Goal: Task Accomplishment & Management: Use online tool/utility

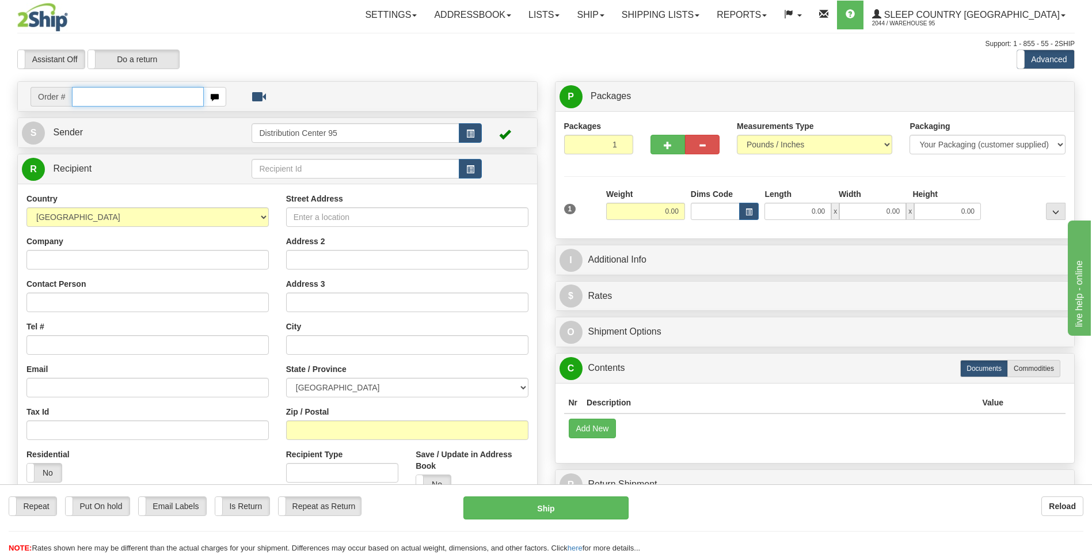
click at [101, 100] on input "text" at bounding box center [137, 97] width 131 height 20
type input "9000i119427"
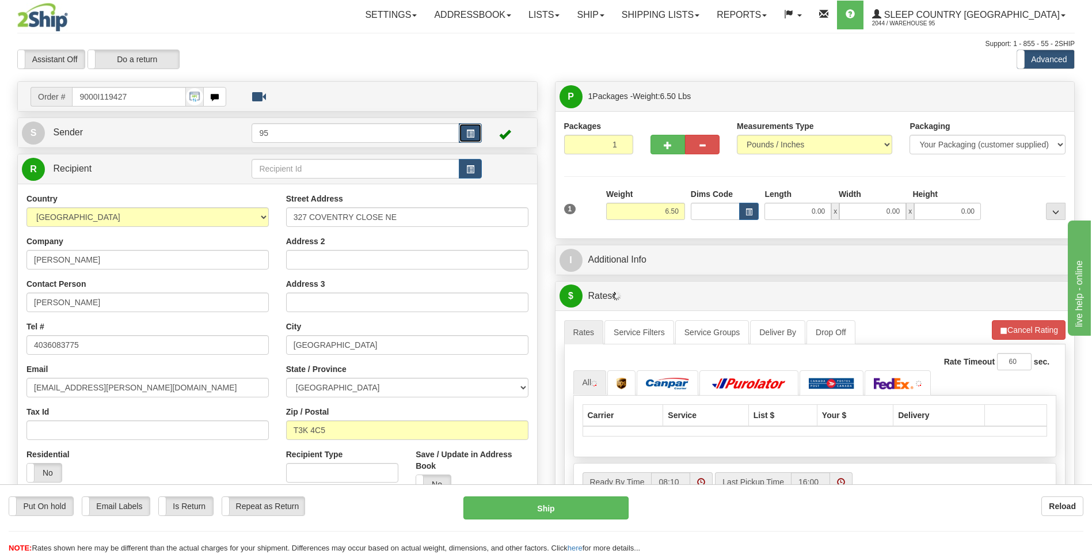
click at [475, 135] on button "button" at bounding box center [470, 133] width 23 height 20
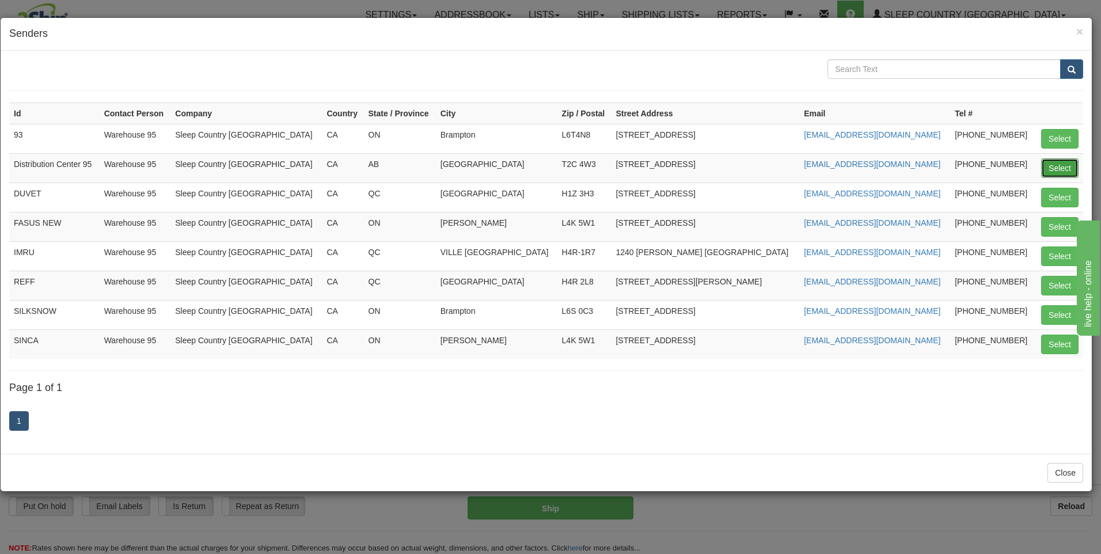
click at [1045, 165] on button "Select" at bounding box center [1059, 168] width 37 height 20
type input "Distribution Center 95"
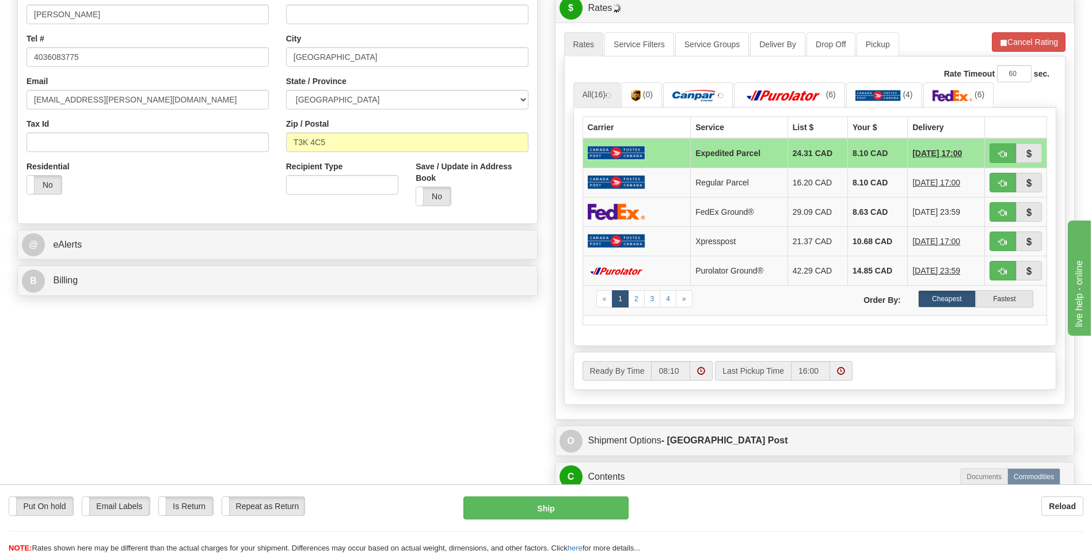
scroll to position [461, 0]
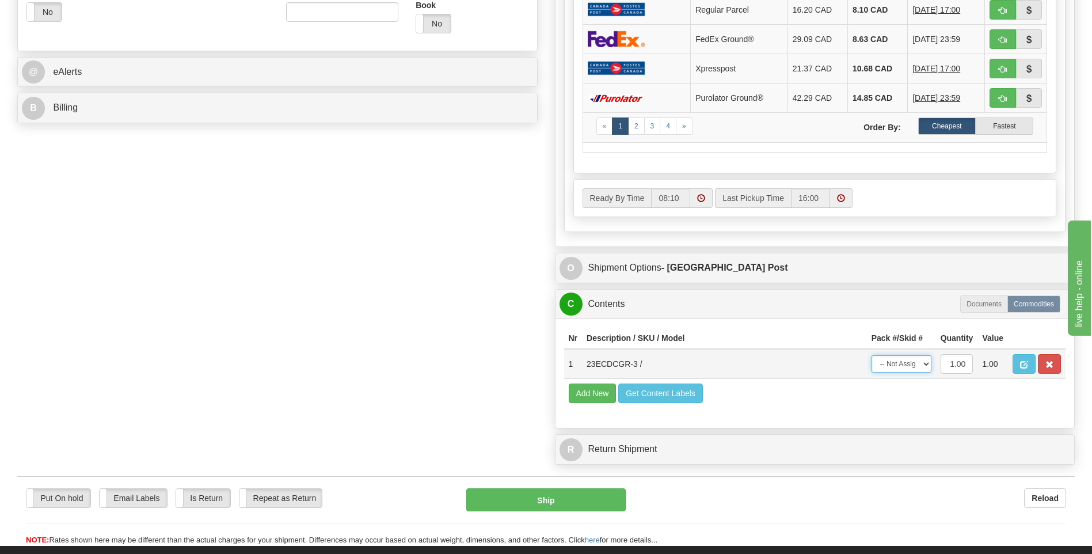
click at [922, 371] on select "-- Not Assigned -- Package 1" at bounding box center [902, 363] width 60 height 17
select select "0"
click at [872, 355] on select "-- Not Assigned -- Package 1" at bounding box center [902, 363] width 60 height 17
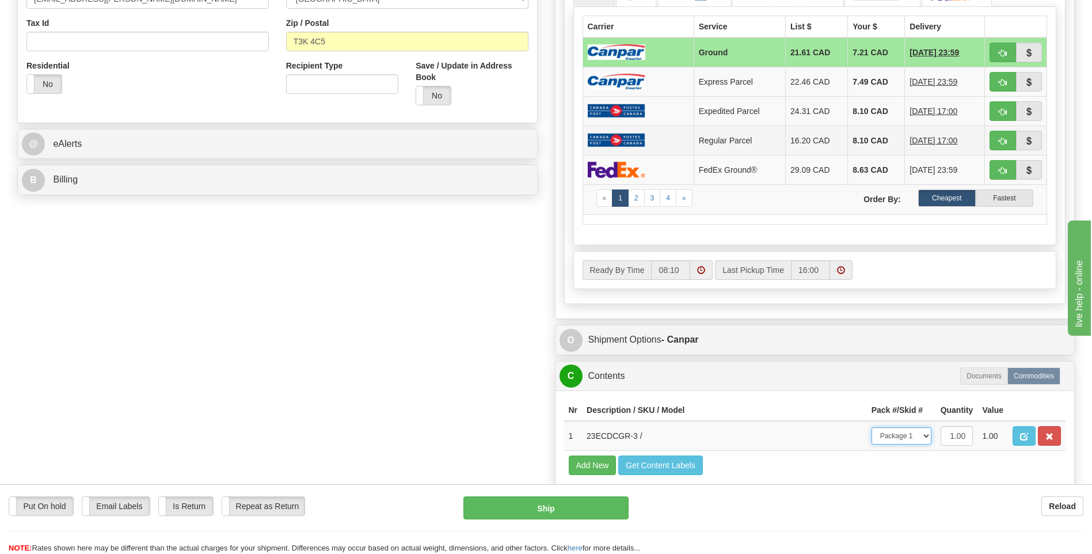
scroll to position [345, 0]
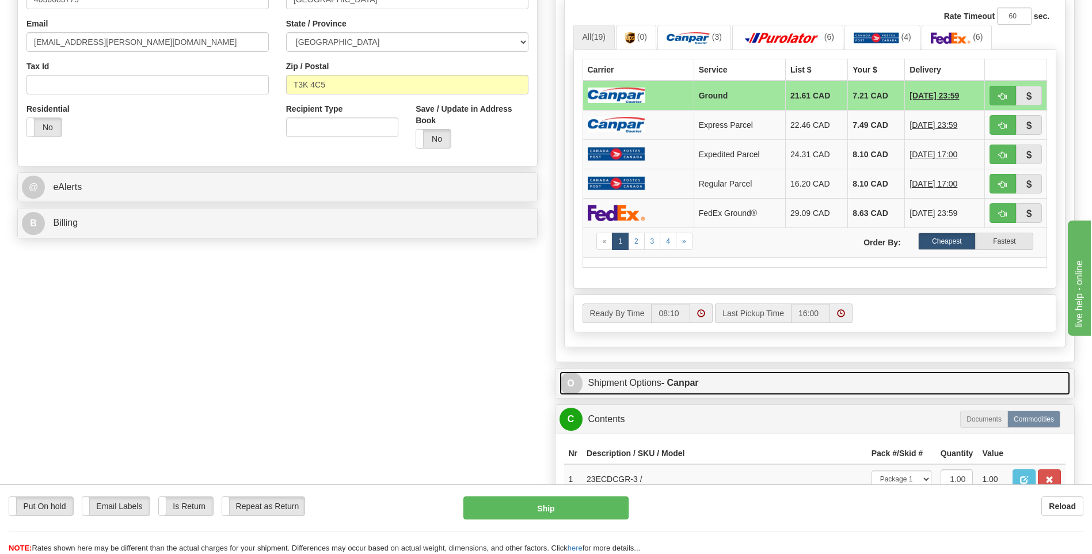
click at [653, 383] on link "O Shipment Options - Canpar" at bounding box center [815, 383] width 511 height 24
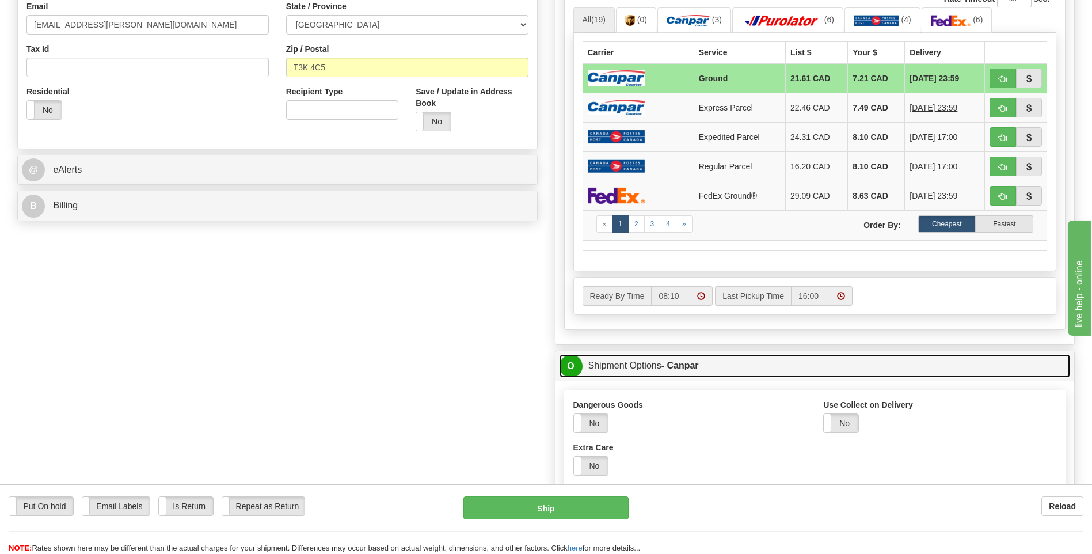
scroll to position [518, 0]
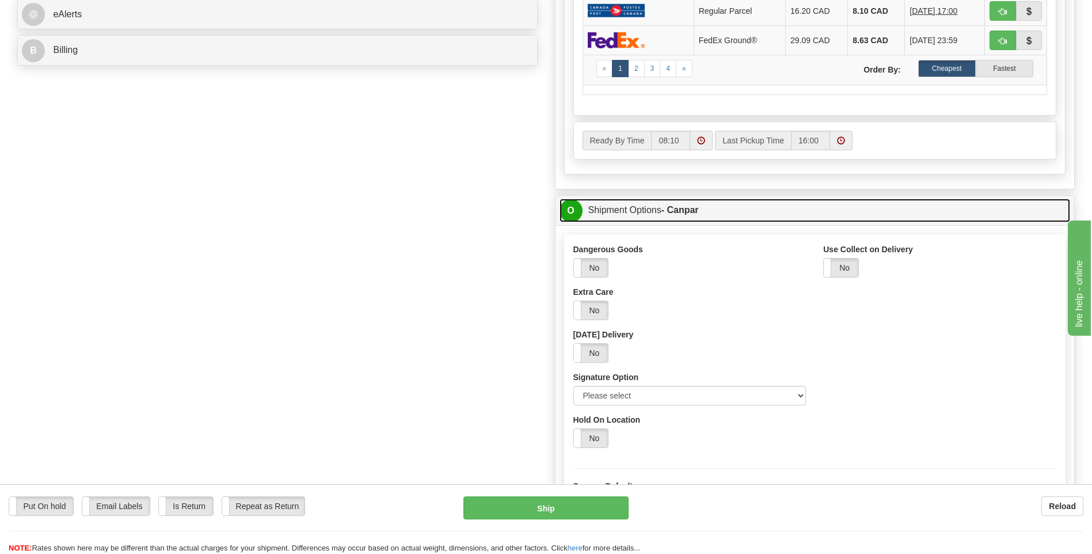
click at [637, 211] on link "O Shipment Options - Canpar" at bounding box center [815, 211] width 511 height 24
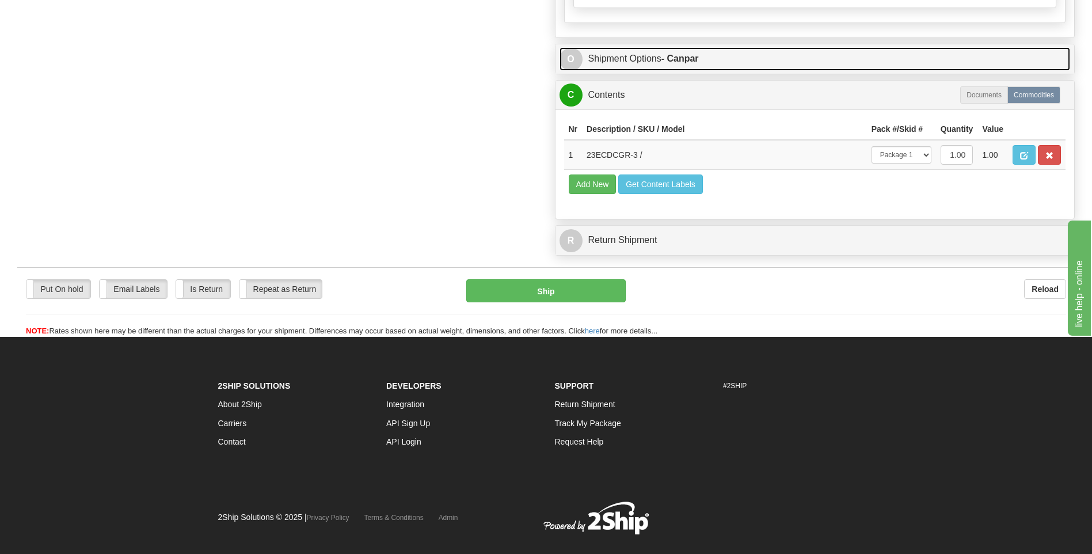
scroll to position [691, 0]
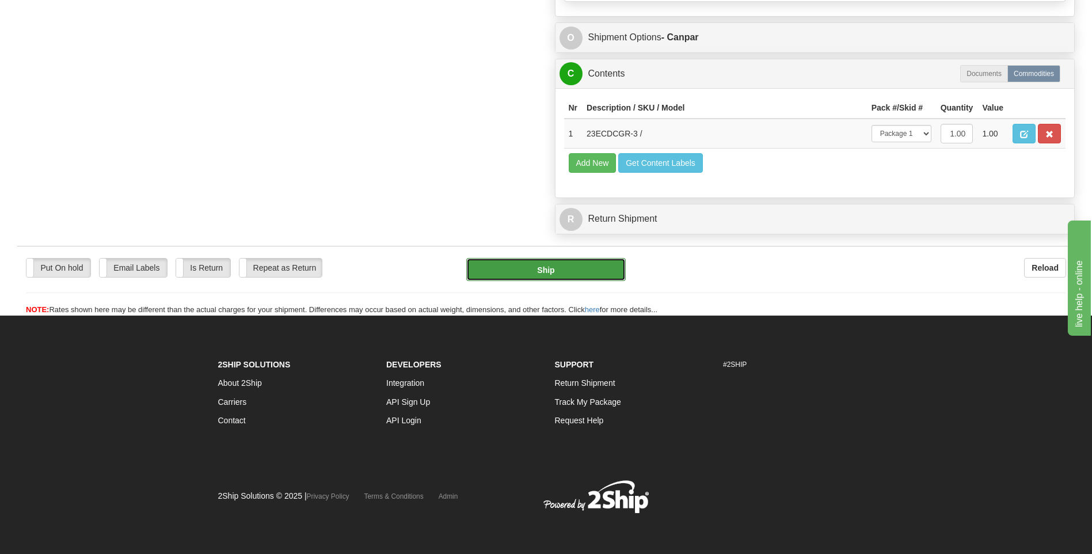
click at [587, 266] on button "Ship" at bounding box center [545, 269] width 159 height 23
type input "1"
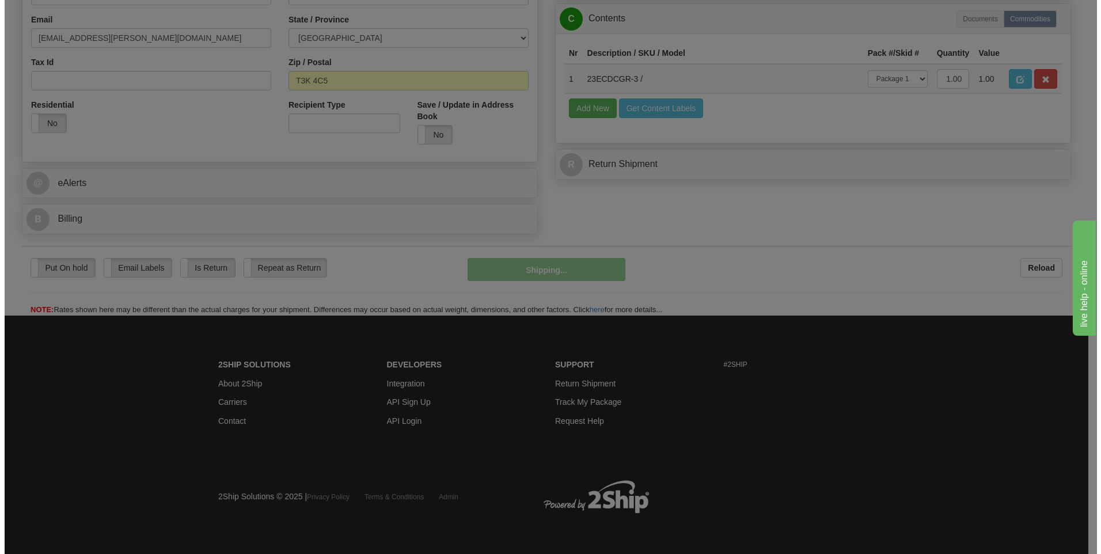
scroll to position [350, 0]
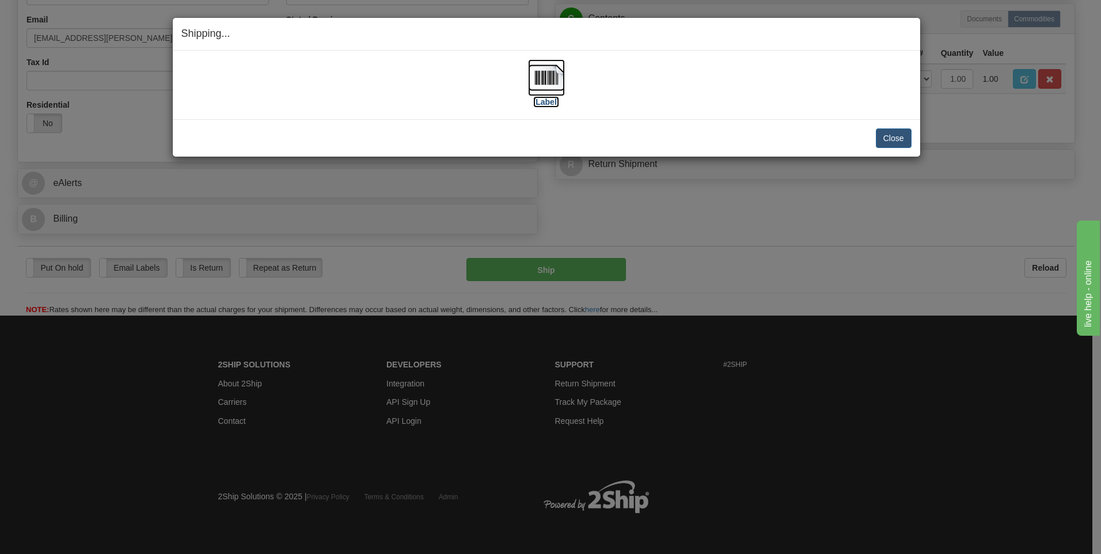
click at [546, 104] on label "[Label]" at bounding box center [546, 102] width 26 height 12
click at [888, 134] on button "Close" at bounding box center [894, 138] width 36 height 20
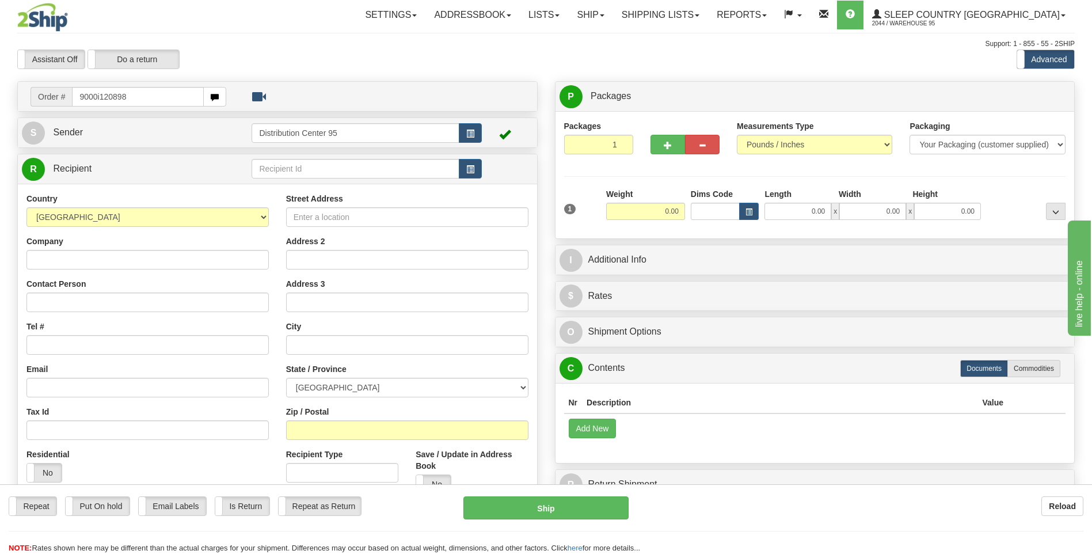
type input "9000i120898"
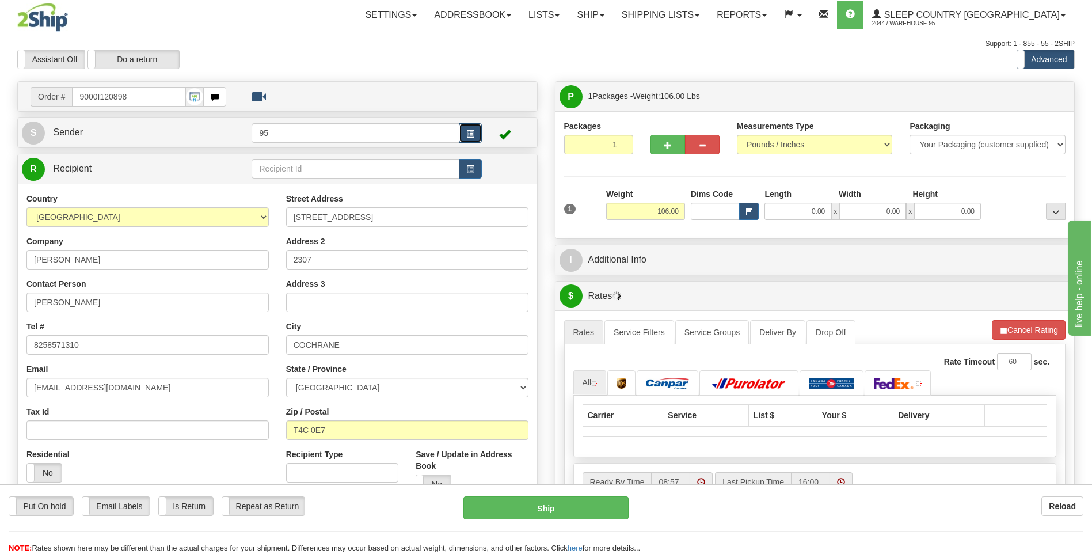
click at [470, 136] on span "button" at bounding box center [470, 133] width 8 height 7
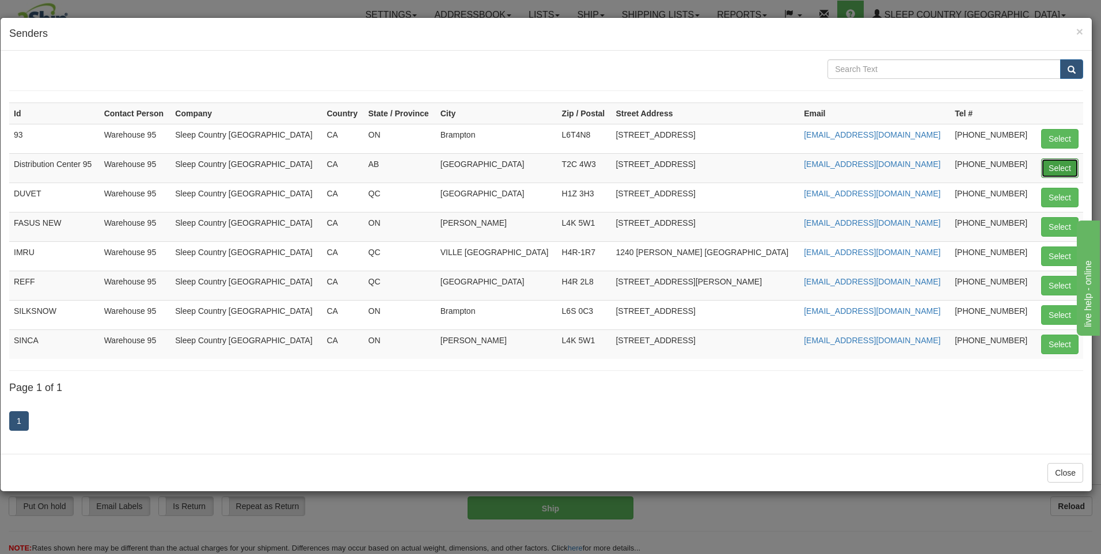
click at [1071, 163] on button "Select" at bounding box center [1059, 168] width 37 height 20
type input "Distribution Center 95"
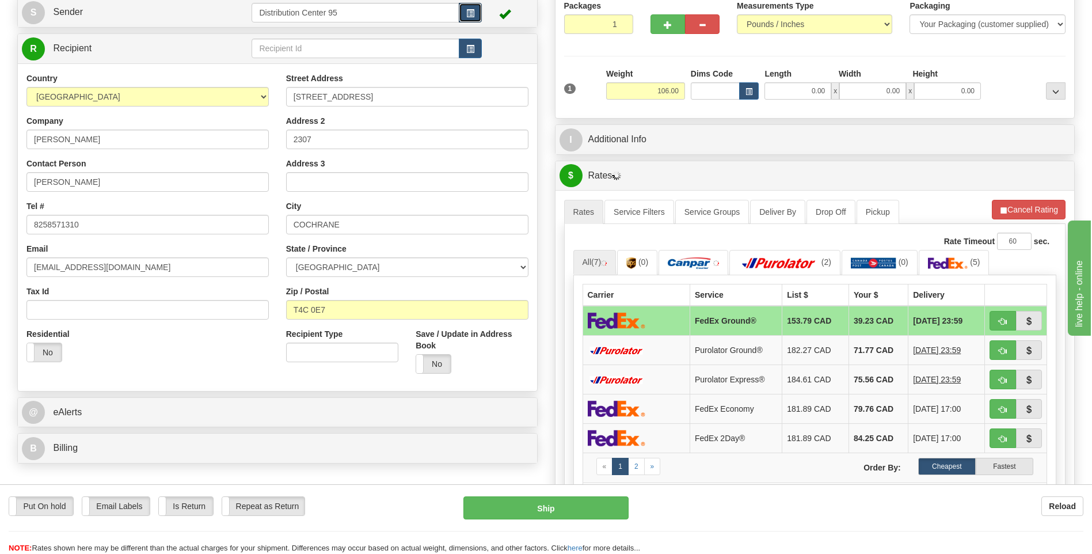
scroll to position [112, 0]
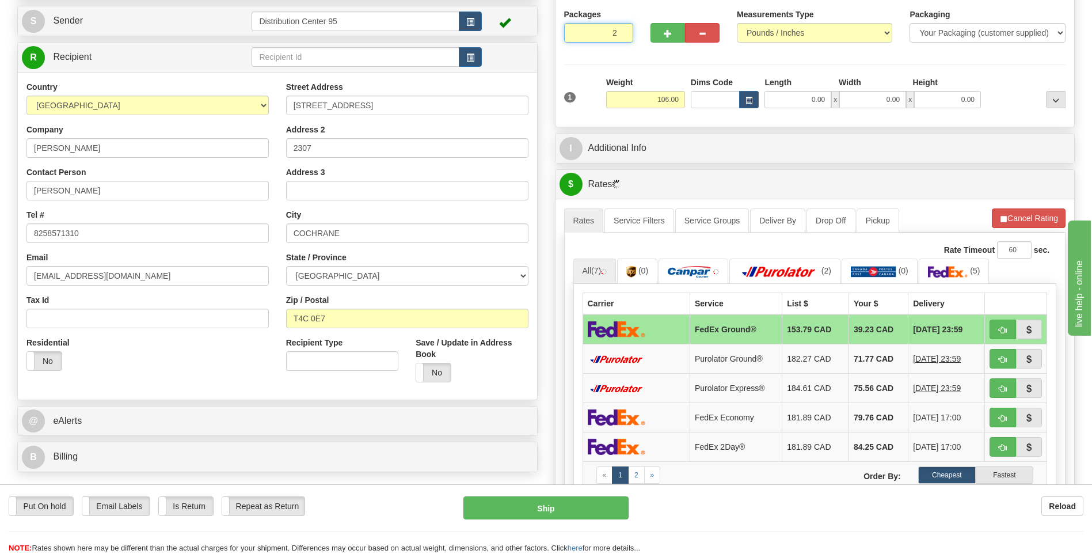
type input "2"
radio input "true"
click at [619, 31] on input "2" at bounding box center [598, 33] width 69 height 20
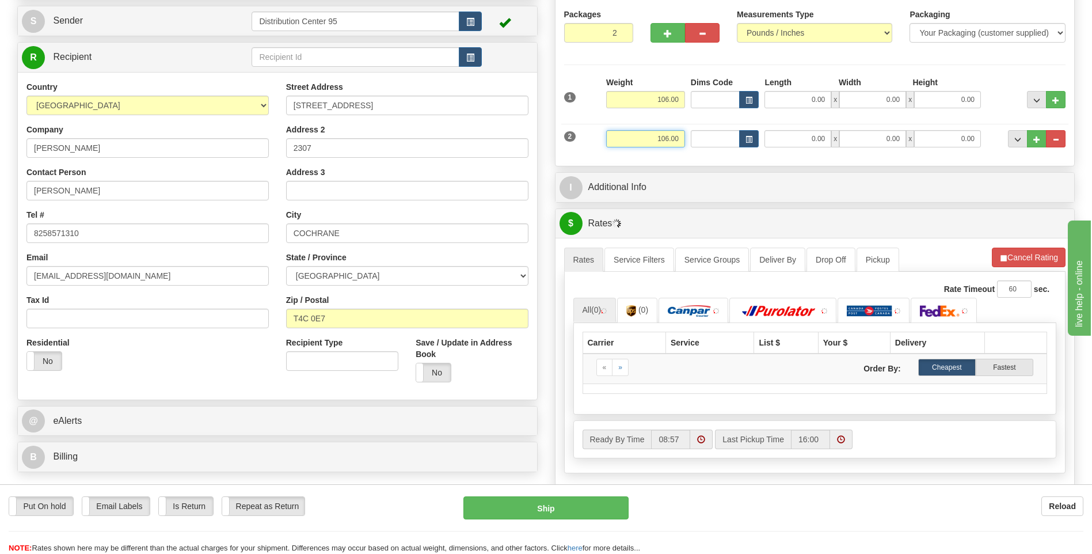
click at [680, 135] on input "106.00" at bounding box center [645, 138] width 79 height 17
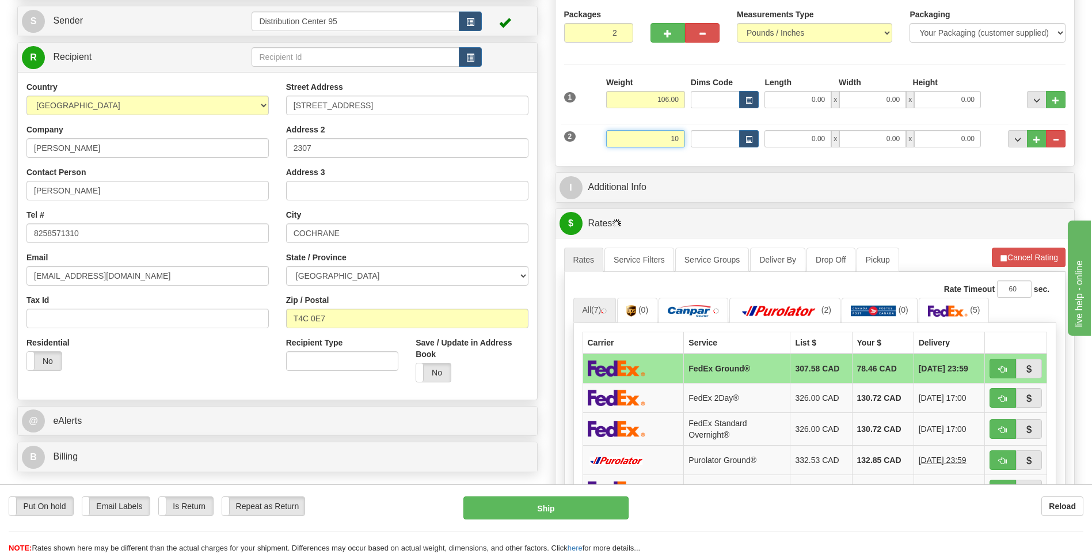
type input "1"
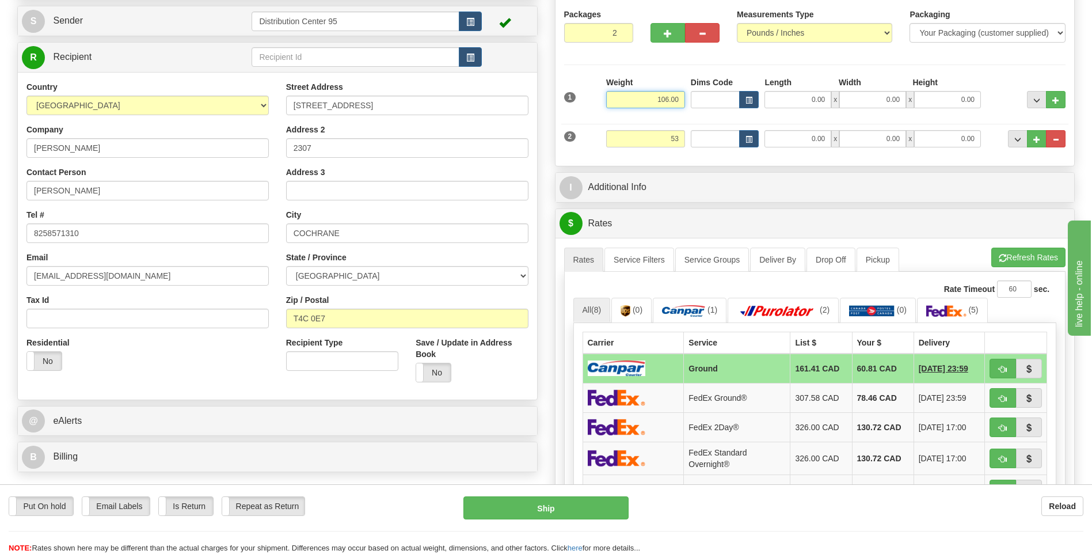
click at [679, 96] on input "106.00" at bounding box center [645, 99] width 79 height 17
type input "53.00"
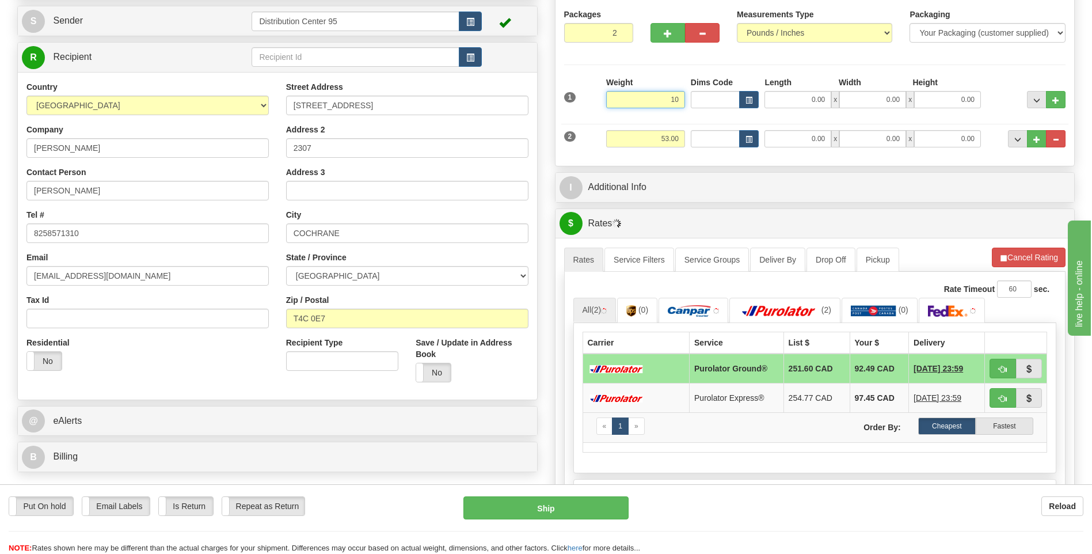
type input "1"
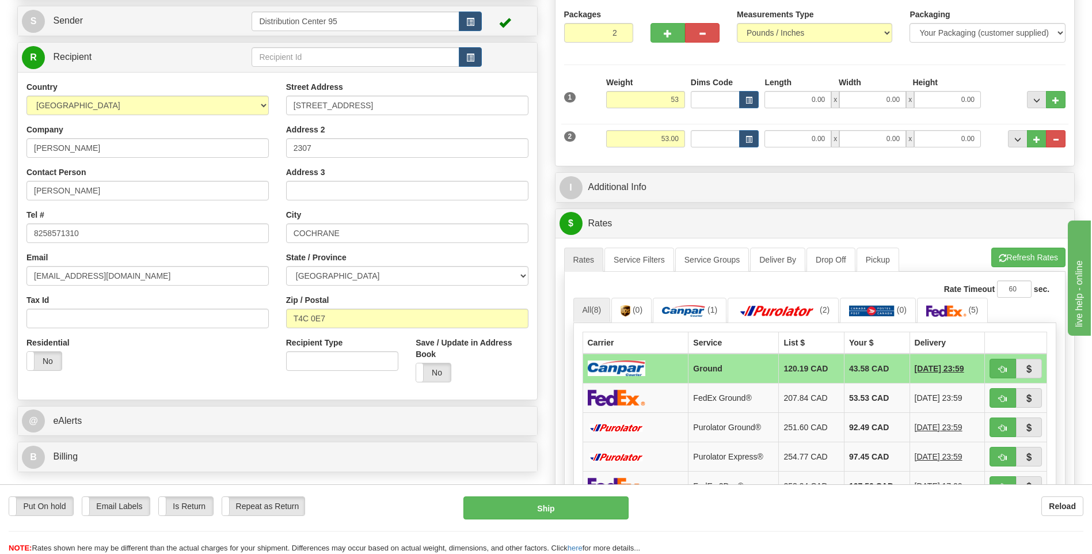
type input "53.00"
click at [788, 90] on div "Length" at bounding box center [799, 84] width 74 height 14
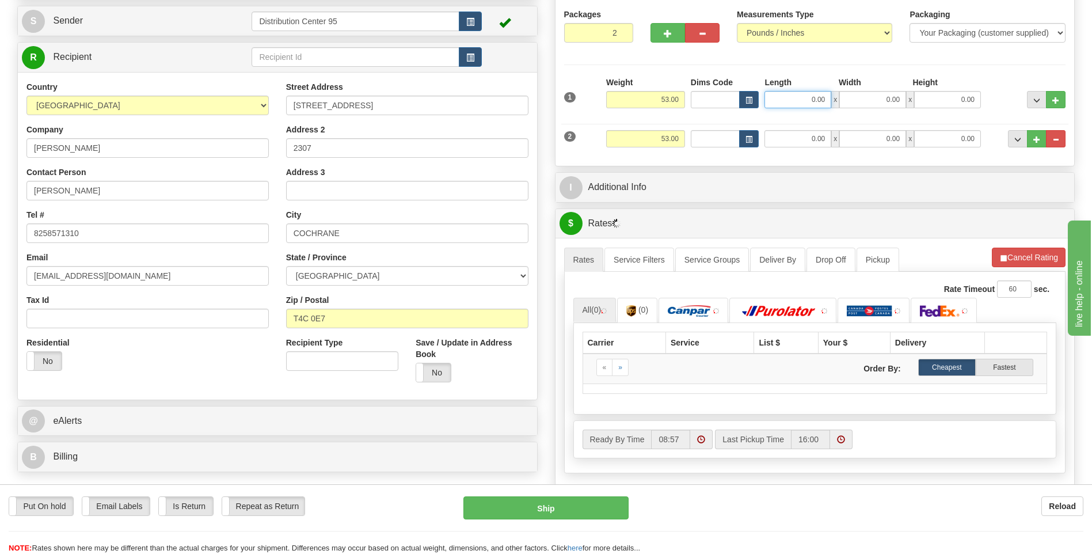
click at [788, 93] on input "0.00" at bounding box center [797, 99] width 67 height 17
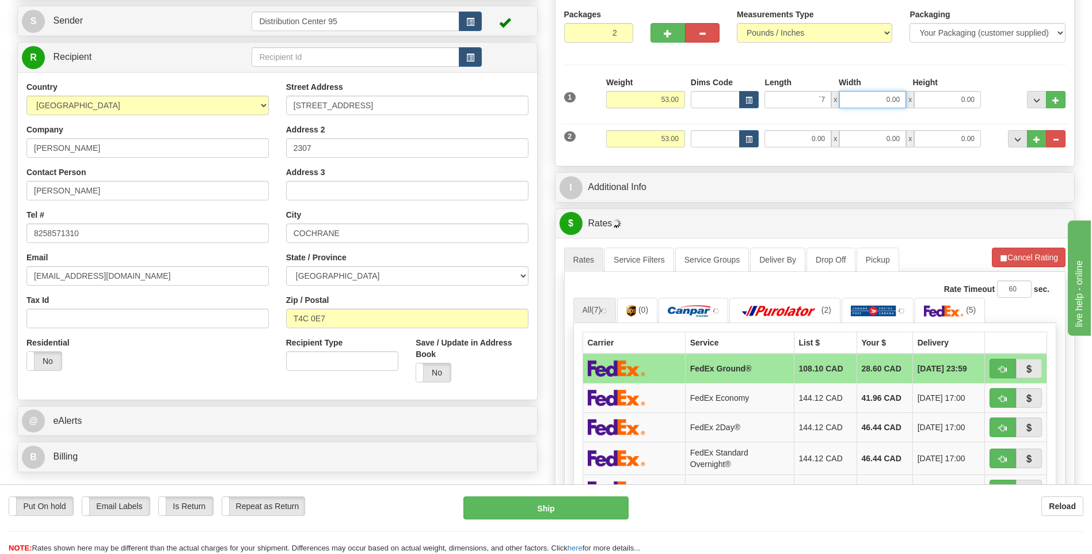
type input "0.00"
click at [863, 92] on input "0.00" at bounding box center [872, 99] width 67 height 17
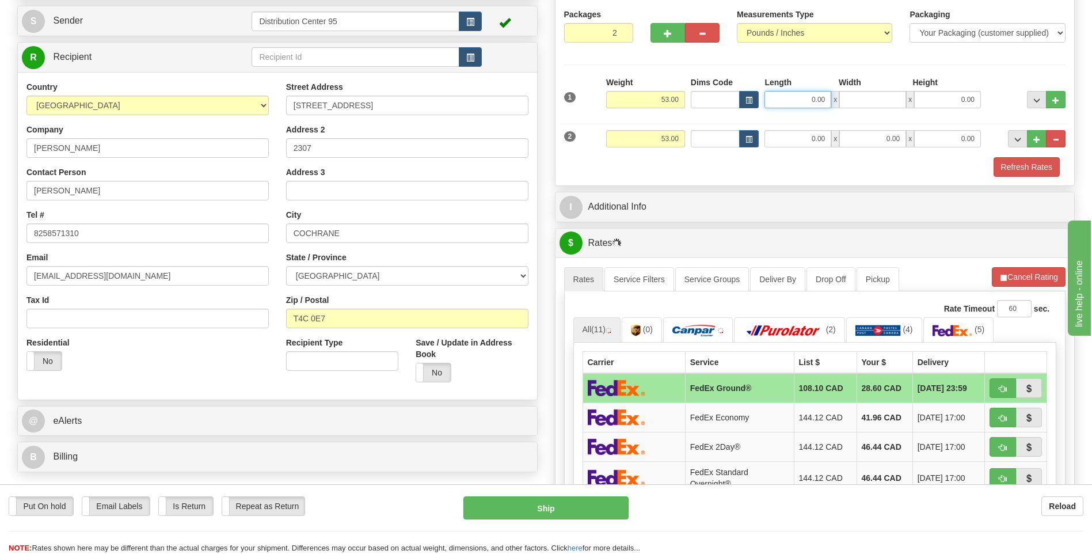
type input "0.00"
click at [816, 97] on input "0.00" at bounding box center [797, 99] width 67 height 17
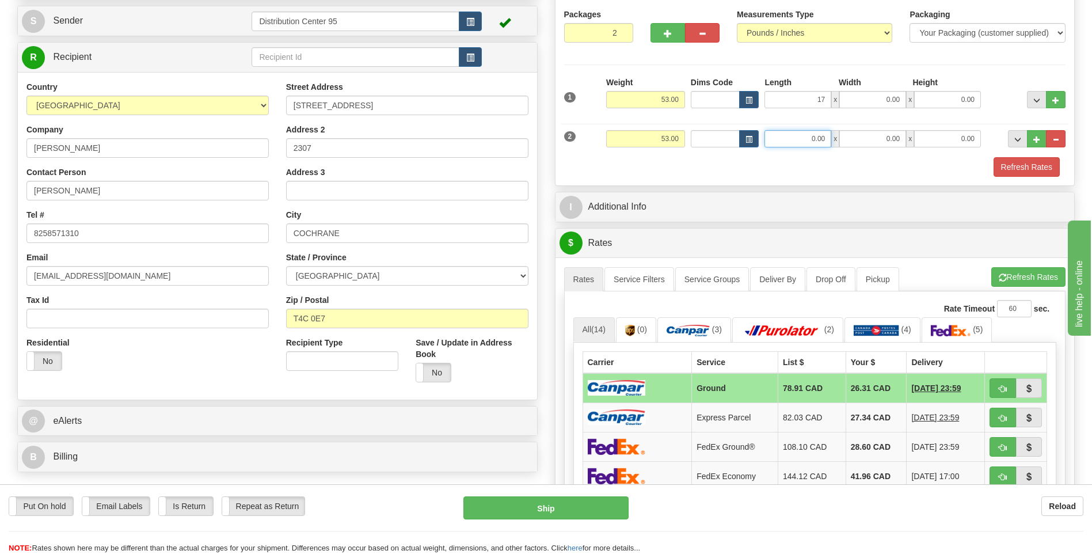
type input "17.00"
click at [816, 136] on input "0.00" at bounding box center [797, 138] width 67 height 17
type input "17.00"
click at [880, 92] on input "0.00" at bounding box center [872, 99] width 67 height 17
type input "17.00"
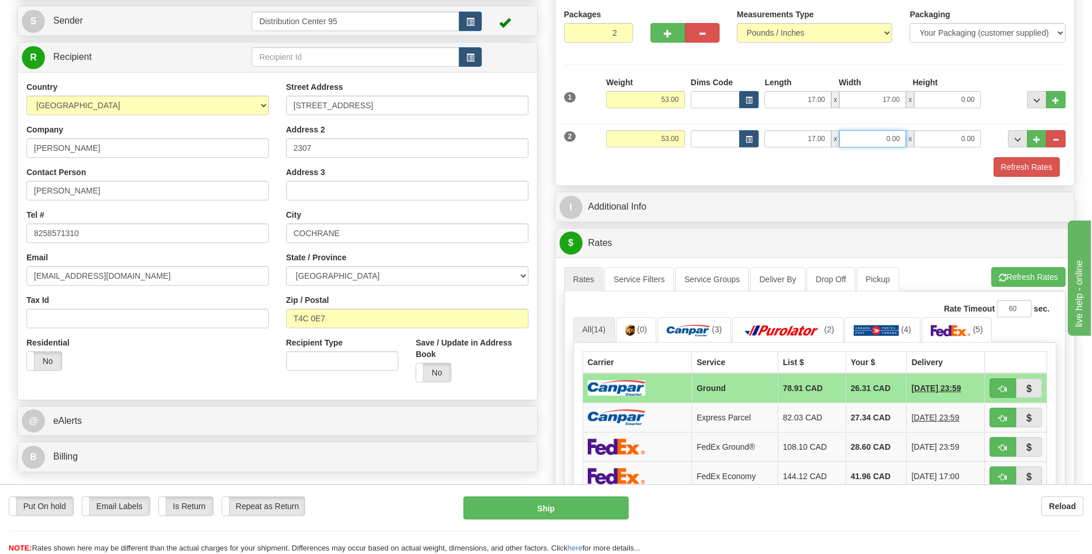
click at [899, 144] on input "0.00" at bounding box center [872, 138] width 67 height 17
type input "17.00"
click at [949, 96] on input "0.00" at bounding box center [947, 99] width 67 height 17
type input "41.00"
click at [968, 136] on input "0.00" at bounding box center [947, 138] width 67 height 17
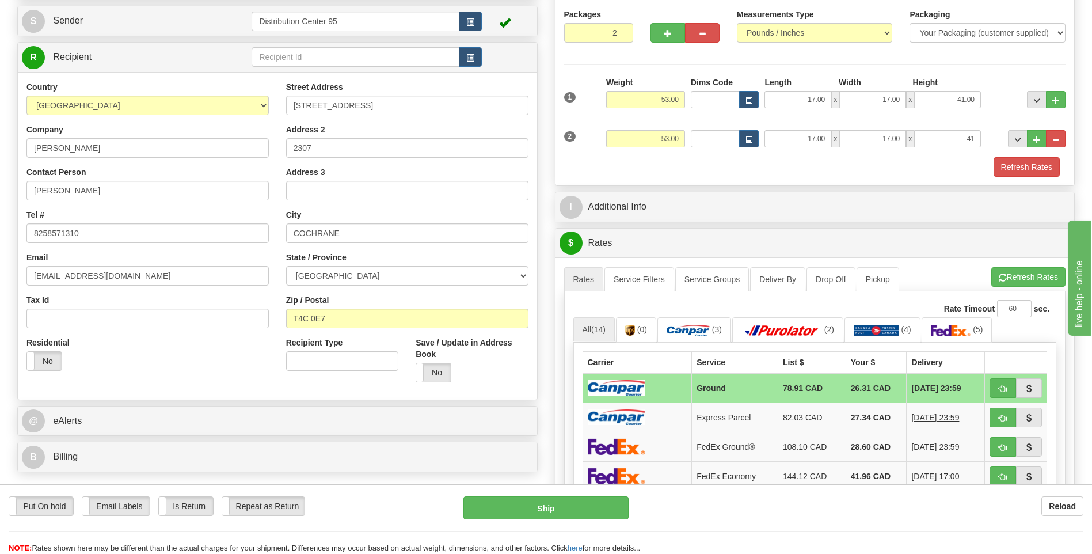
type input "41.00"
click at [978, 119] on div "2 Weight 53.00 Dims Code Length Width Height" at bounding box center [815, 137] width 508 height 39
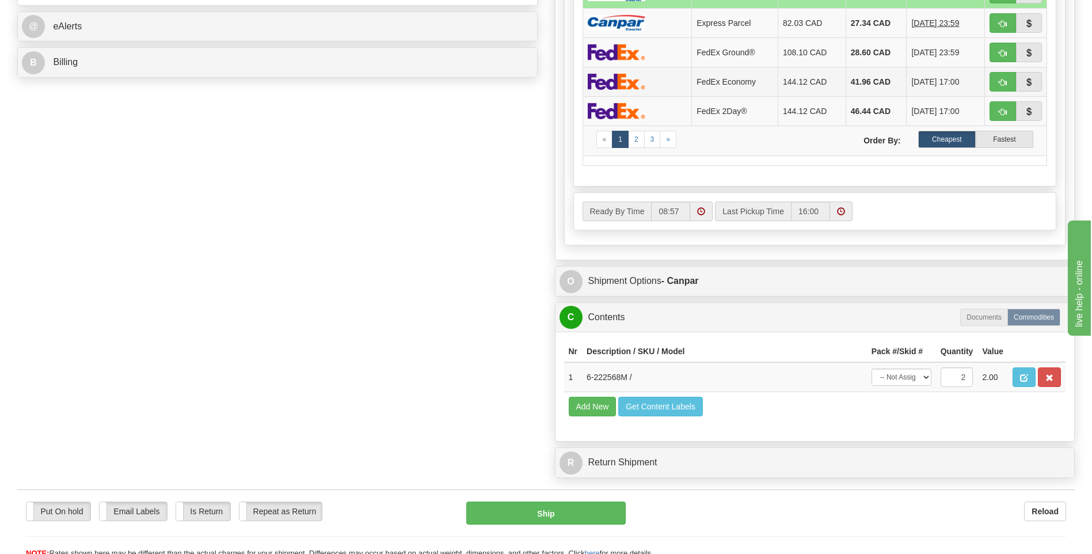
scroll to position [572, 0]
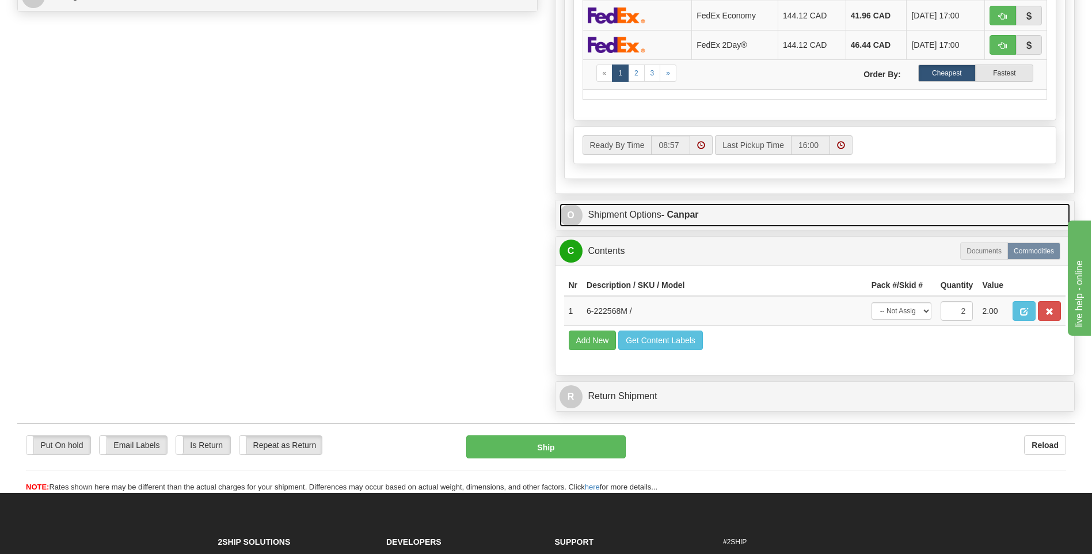
click at [669, 222] on link "O Shipment Options - Canpar" at bounding box center [815, 215] width 511 height 24
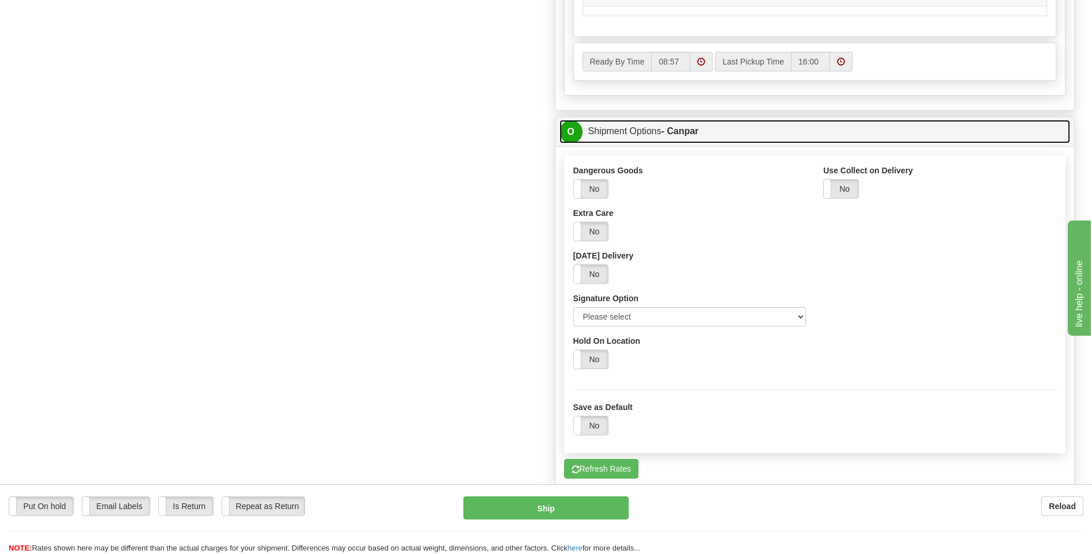
scroll to position [687, 0]
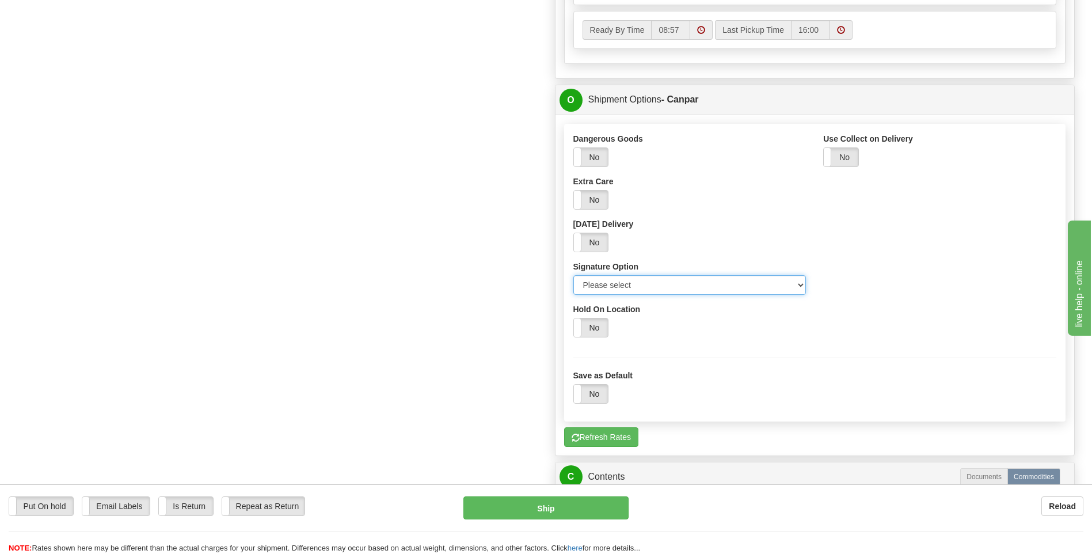
click at [637, 288] on select "Please select No Signature Required Signature Required Adult Signature" at bounding box center [689, 285] width 233 height 20
select select "2"
click at [573, 275] on select "Please select No Signature Required Signature Required Adult Signature" at bounding box center [689, 285] width 233 height 20
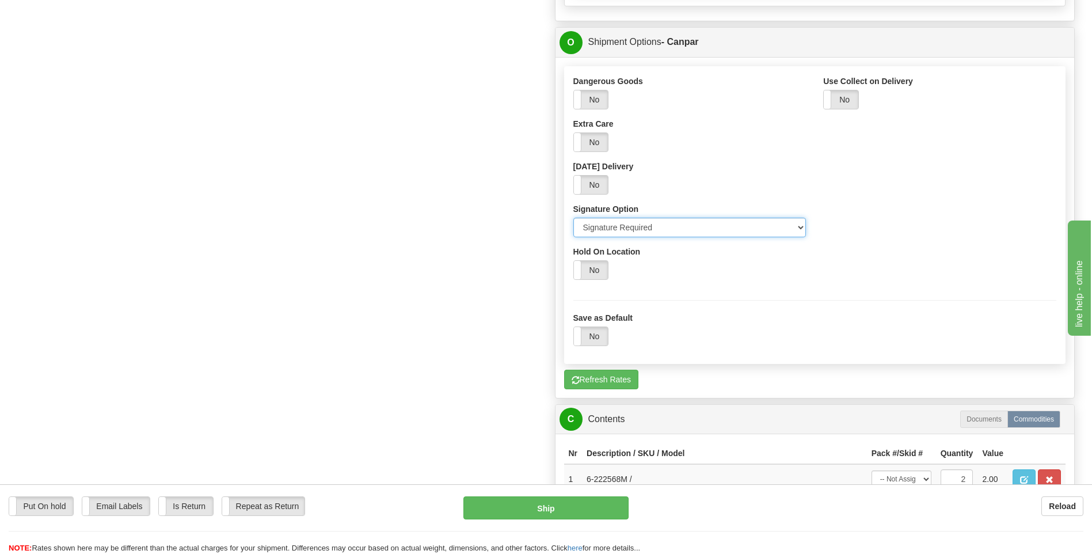
scroll to position [975, 0]
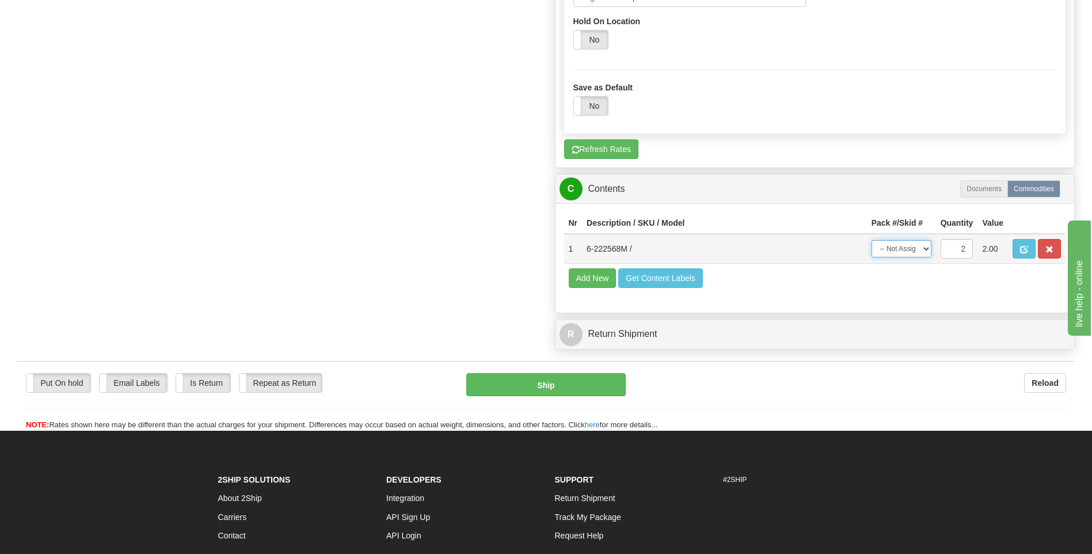
click at [912, 245] on select "-- Not Assigned -- Package 1 Package 2 Split" at bounding box center [902, 248] width 60 height 17
select select "SPLIT"
click at [872, 240] on select "-- Not Assigned -- Package 1 Package 2 Split" at bounding box center [902, 248] width 60 height 17
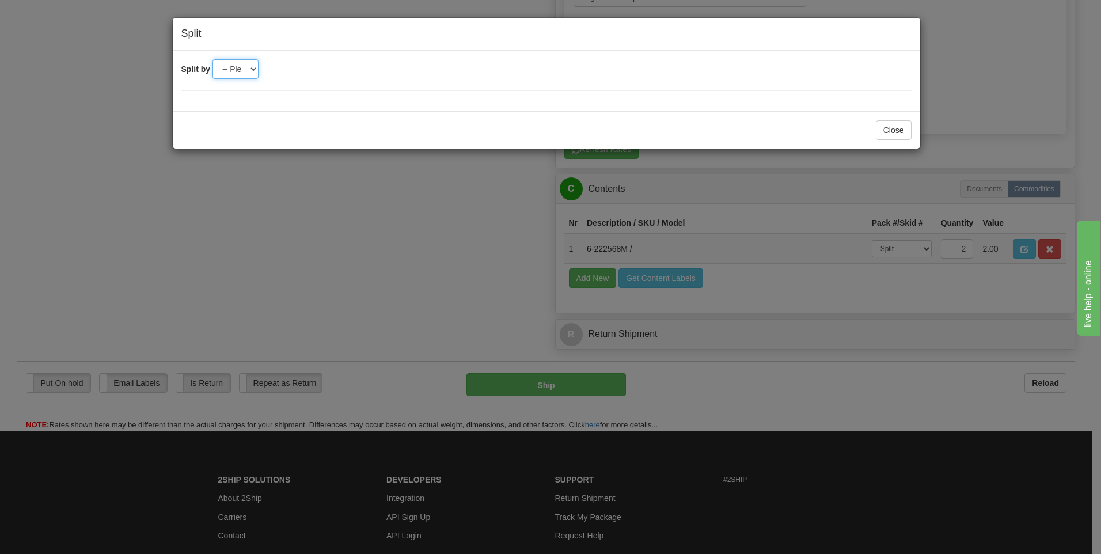
click at [230, 71] on select "-- Please select -- 2" at bounding box center [235, 69] width 46 height 20
select select "2"
click at [212, 59] on select "-- Please select -- 2" at bounding box center [235, 69] width 46 height 20
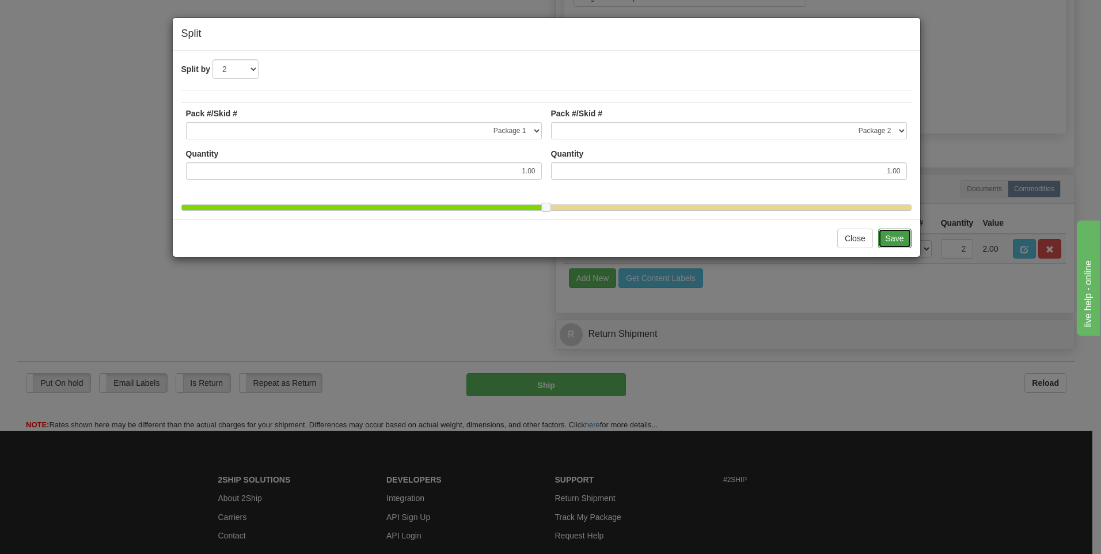
click at [900, 246] on button "Save" at bounding box center [894, 239] width 33 height 20
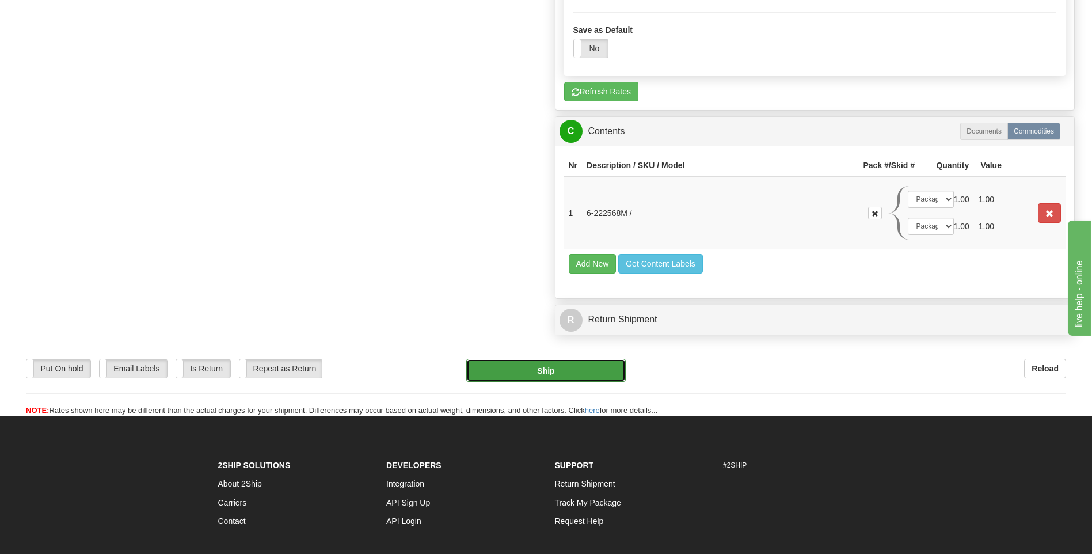
click at [569, 375] on button "Ship" at bounding box center [545, 370] width 159 height 23
type input "1"
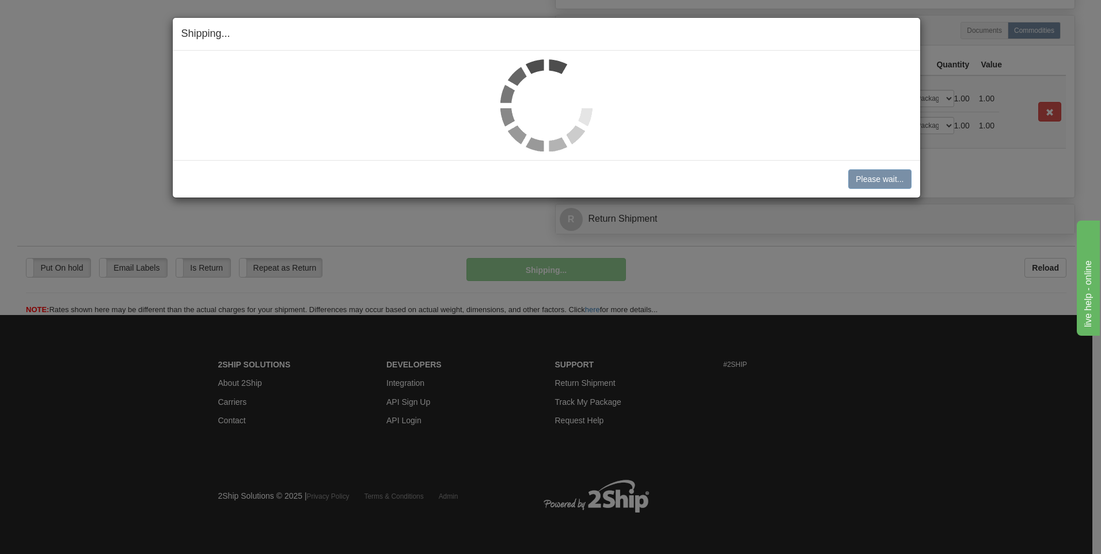
scroll to position [637, 0]
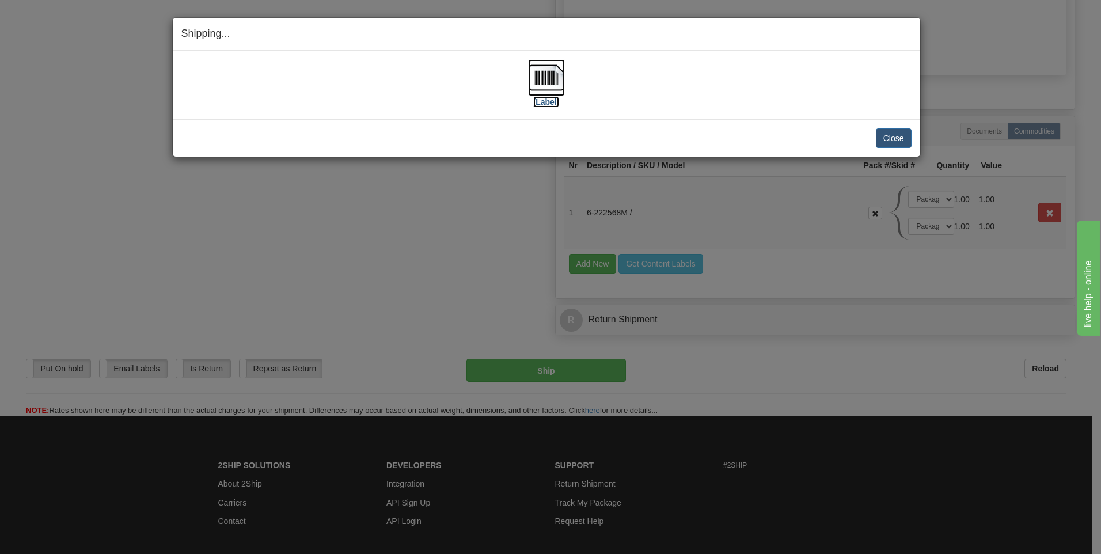
click at [545, 102] on label "[Label]" at bounding box center [546, 102] width 26 height 12
click at [892, 139] on button "Close" at bounding box center [894, 138] width 36 height 20
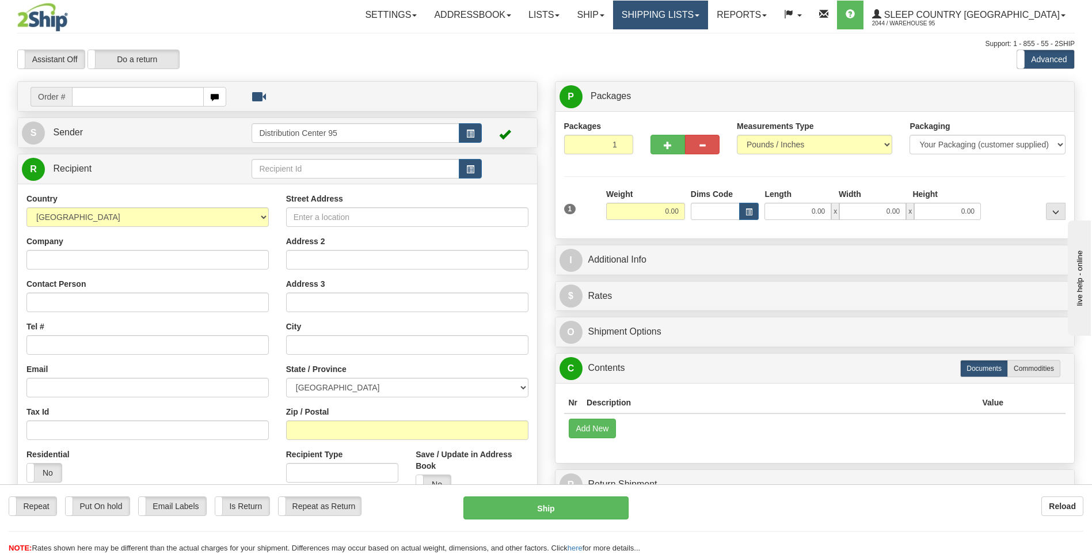
click at [708, 16] on link "Shipping lists" at bounding box center [660, 15] width 95 height 29
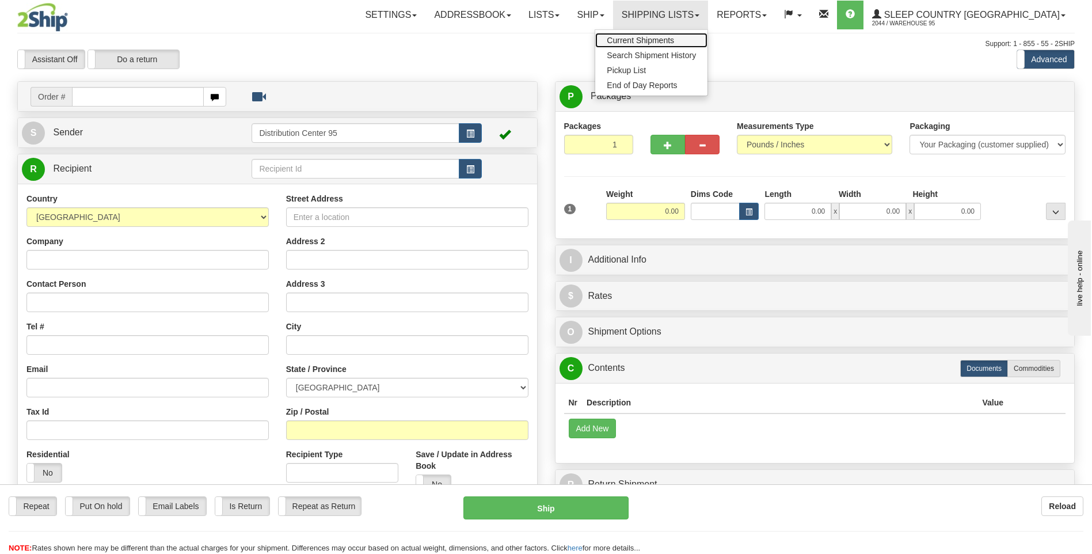
click at [674, 41] on span "Current Shipments" at bounding box center [640, 40] width 67 height 9
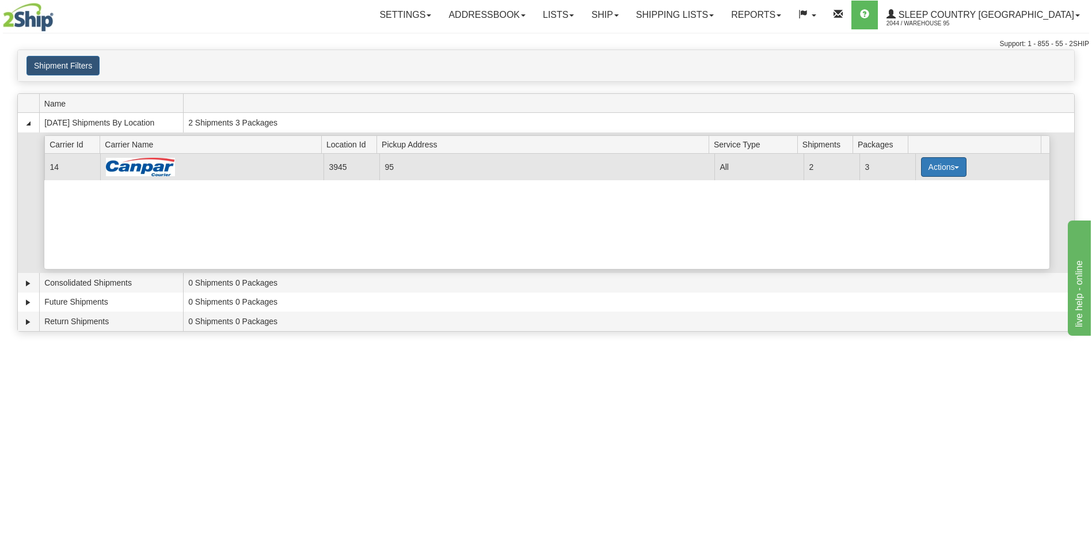
click at [953, 169] on button "Actions" at bounding box center [944, 167] width 46 height 20
click at [899, 199] on span "Close" at bounding box center [898, 203] width 26 height 8
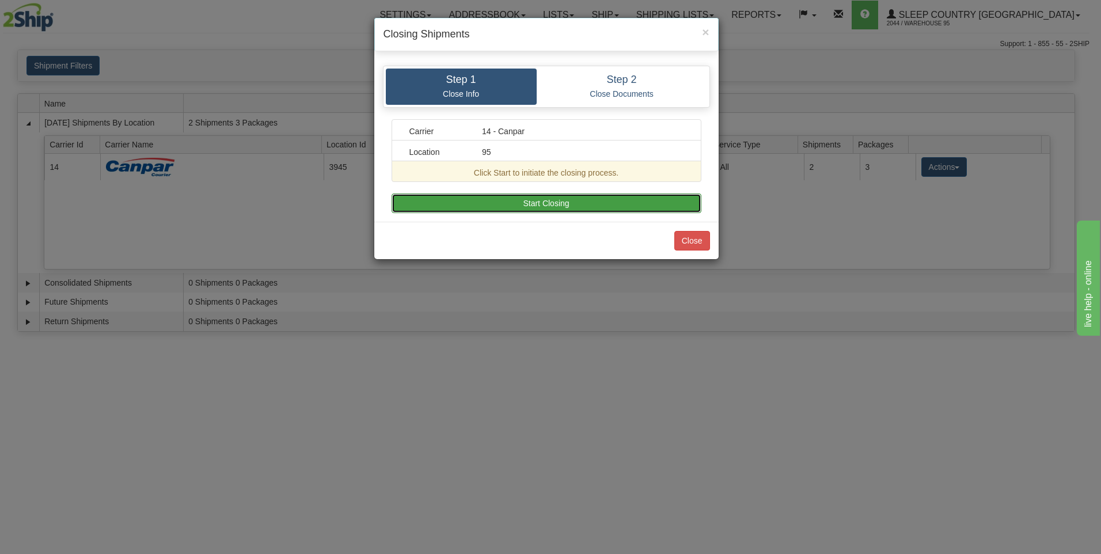
click at [478, 203] on button "Start Closing" at bounding box center [546, 203] width 310 height 20
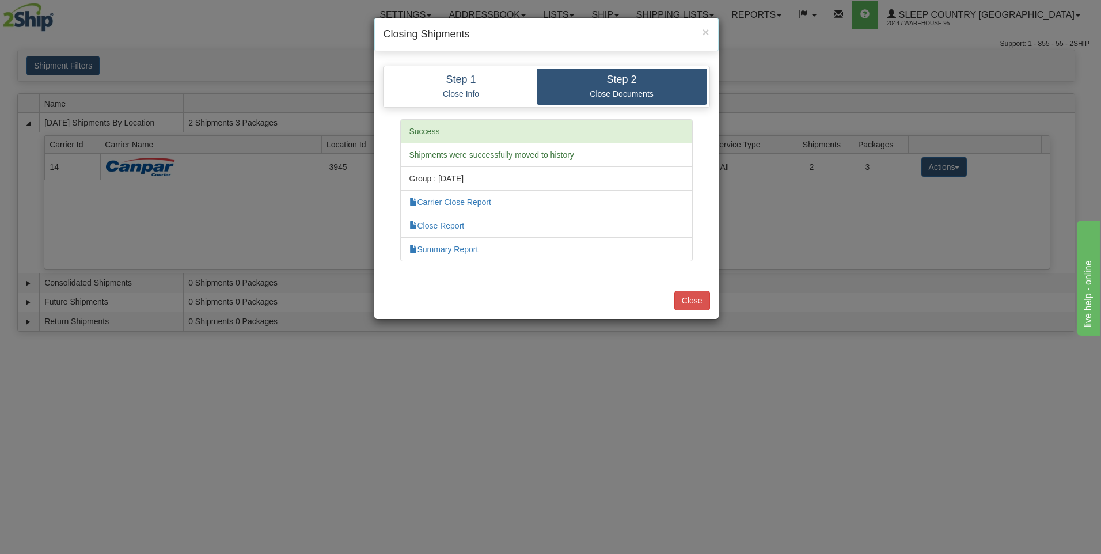
click at [450, 208] on li "Carrier Close Report" at bounding box center [546, 202] width 292 height 24
click at [450, 201] on link "Carrier Close Report" at bounding box center [450, 201] width 82 height 9
click at [469, 247] on link "Summary Report" at bounding box center [443, 249] width 69 height 9
